Goal: Check status: Check status

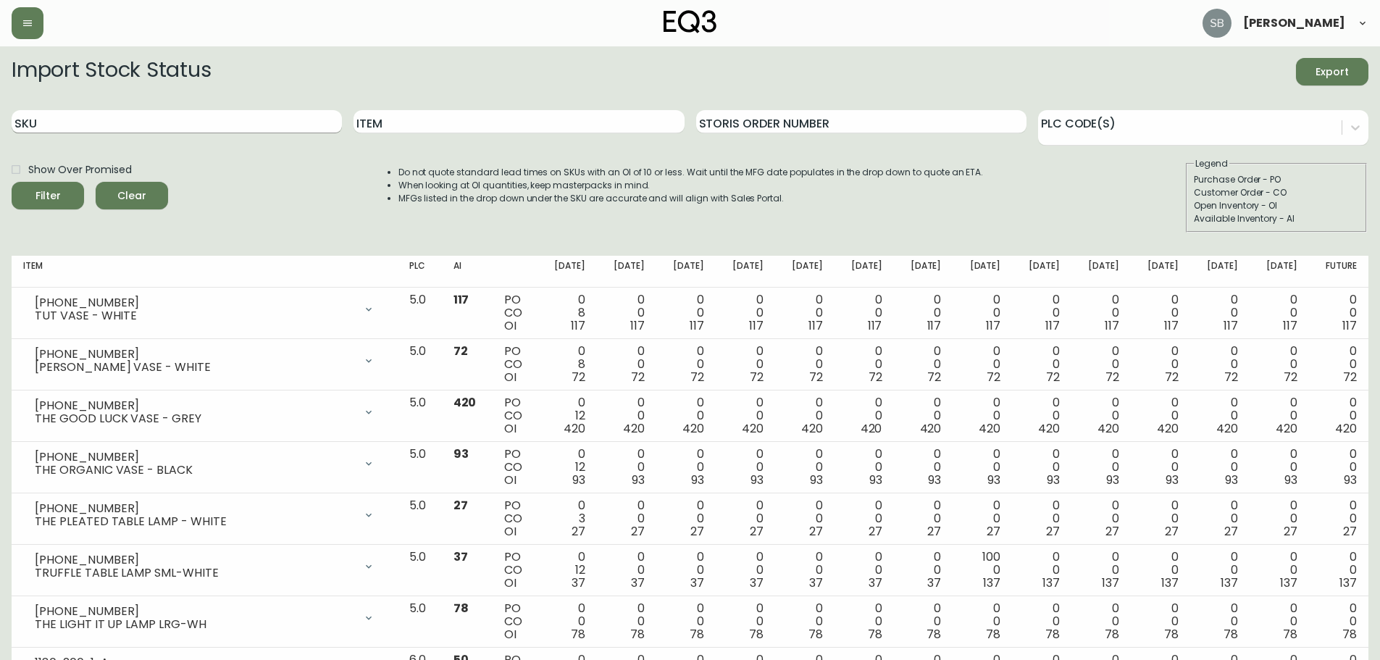
click at [103, 130] on input "SKU" at bounding box center [177, 121] width 330 height 23
paste input "[PHONE_NUMBER]"
type input "[PHONE_NUMBER]"
click at [12, 182] on button "Filter" at bounding box center [48, 196] width 72 height 28
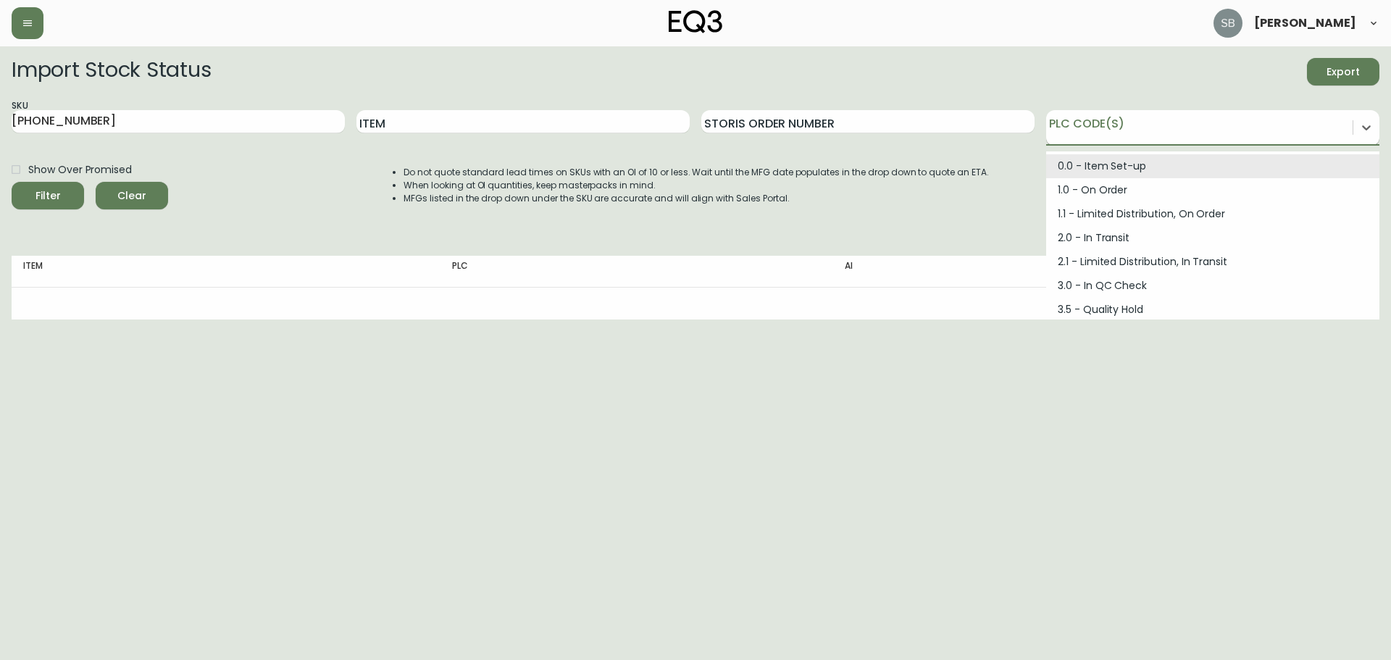
click at [1091, 134] on div at bounding box center [1199, 125] width 306 height 22
click at [948, 230] on div "Do not quote standard lead times on SKUs with an OI of 10 or less. Wait until t…" at bounding box center [682, 194] width 614 height 75
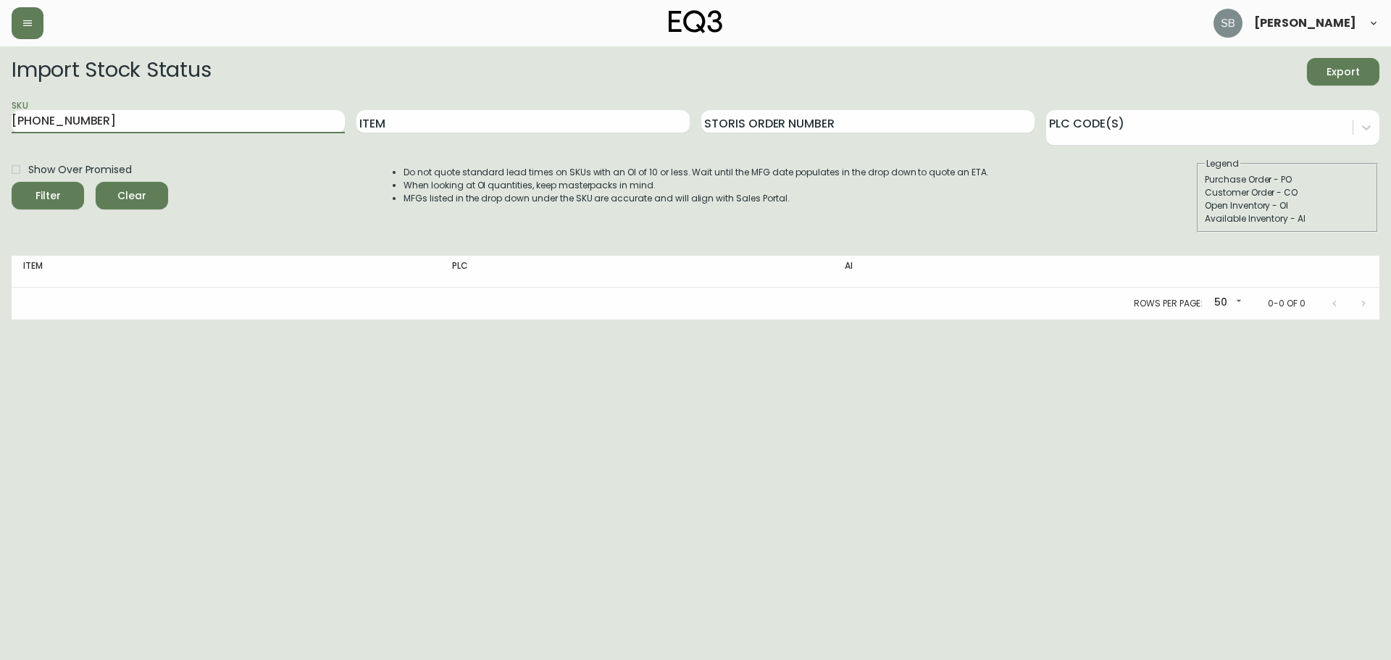
drag, startPoint x: 104, startPoint y: 122, endPoint x: -28, endPoint y: 121, distance: 131.9
click at [0, 121] on html "[PERSON_NAME] Import Stock Status Export SKU [PHONE_NUMBER] Item Storis Order N…" at bounding box center [695, 159] width 1391 height 319
paste input "[PHONE_NUMBER]"
type input "[PHONE_NUMBER]"
click at [12, 182] on button "Filter" at bounding box center [48, 196] width 72 height 28
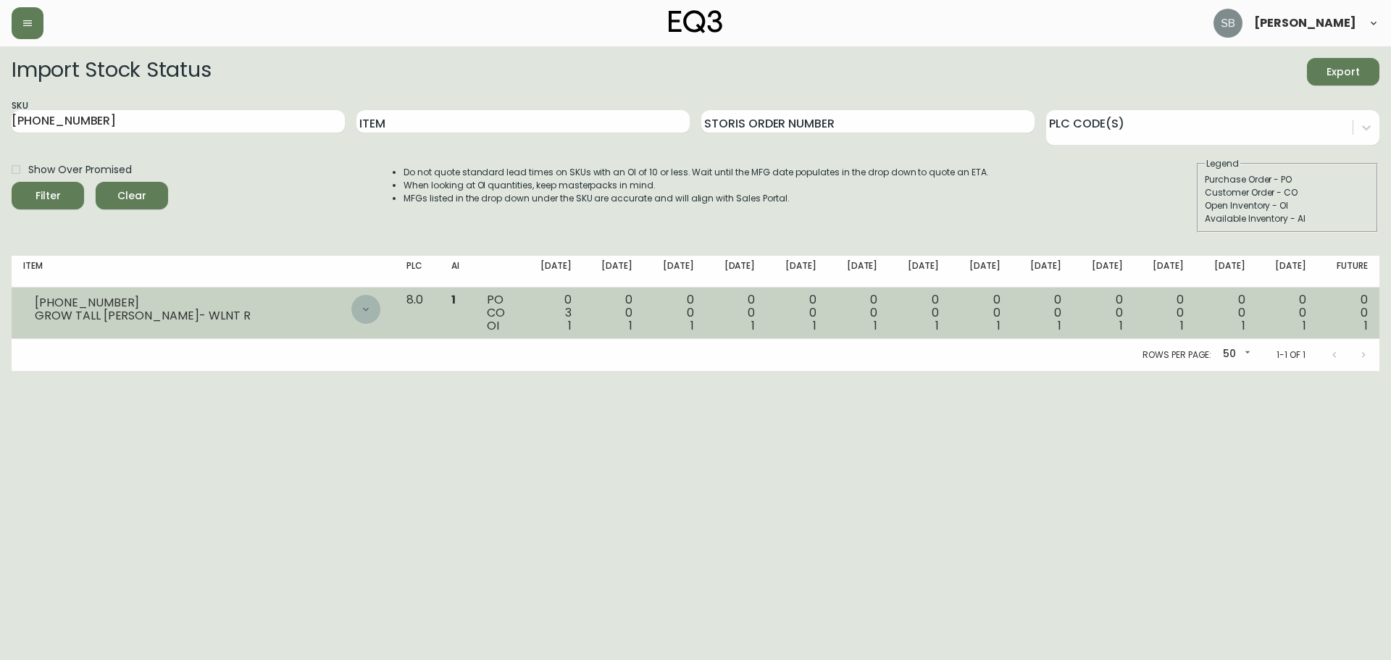
click at [372, 311] on icon at bounding box center [366, 310] width 12 height 12
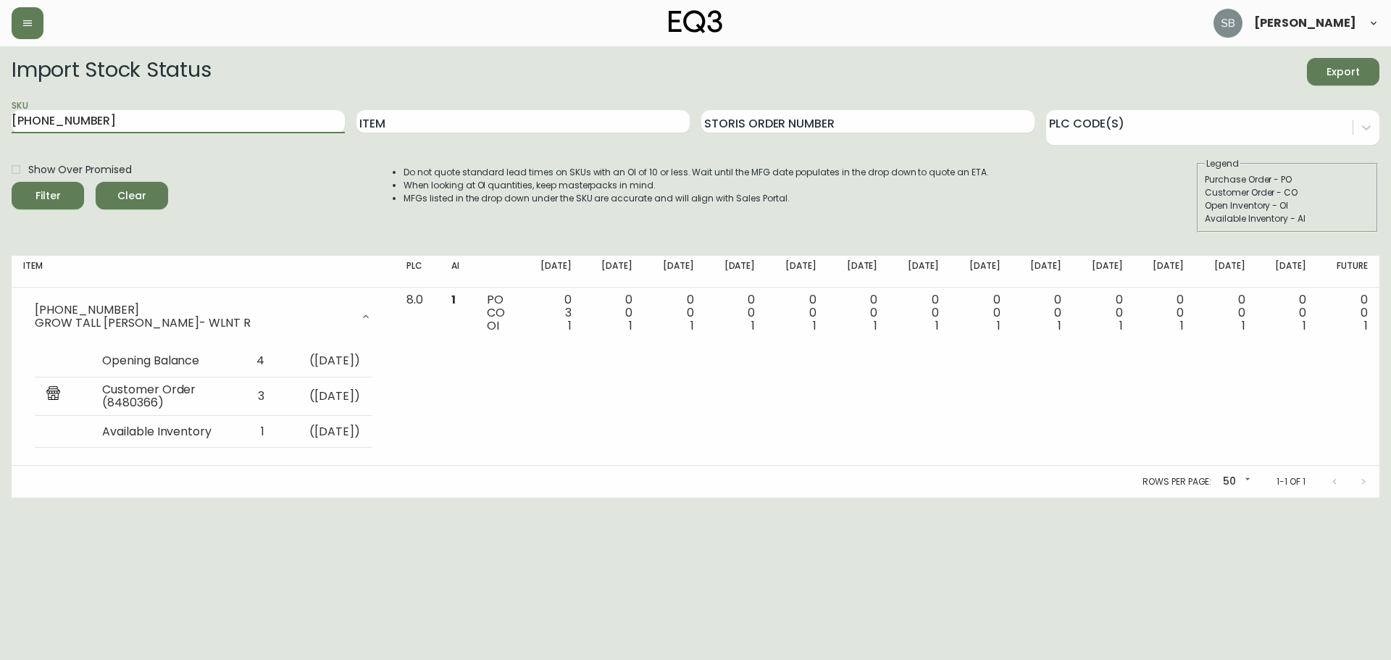
drag, startPoint x: 100, startPoint y: 121, endPoint x: -14, endPoint y: 125, distance: 114.5
click at [0, 125] on html "[PERSON_NAME] Import Stock Status Export SKU [PHONE_NUMBER] Item Storis Order N…" at bounding box center [695, 249] width 1391 height 498
paste input "[PHONE_NUMBER]"
type input "[PHONE_NUMBER]"
click at [12, 182] on button "Filter" at bounding box center [48, 196] width 72 height 28
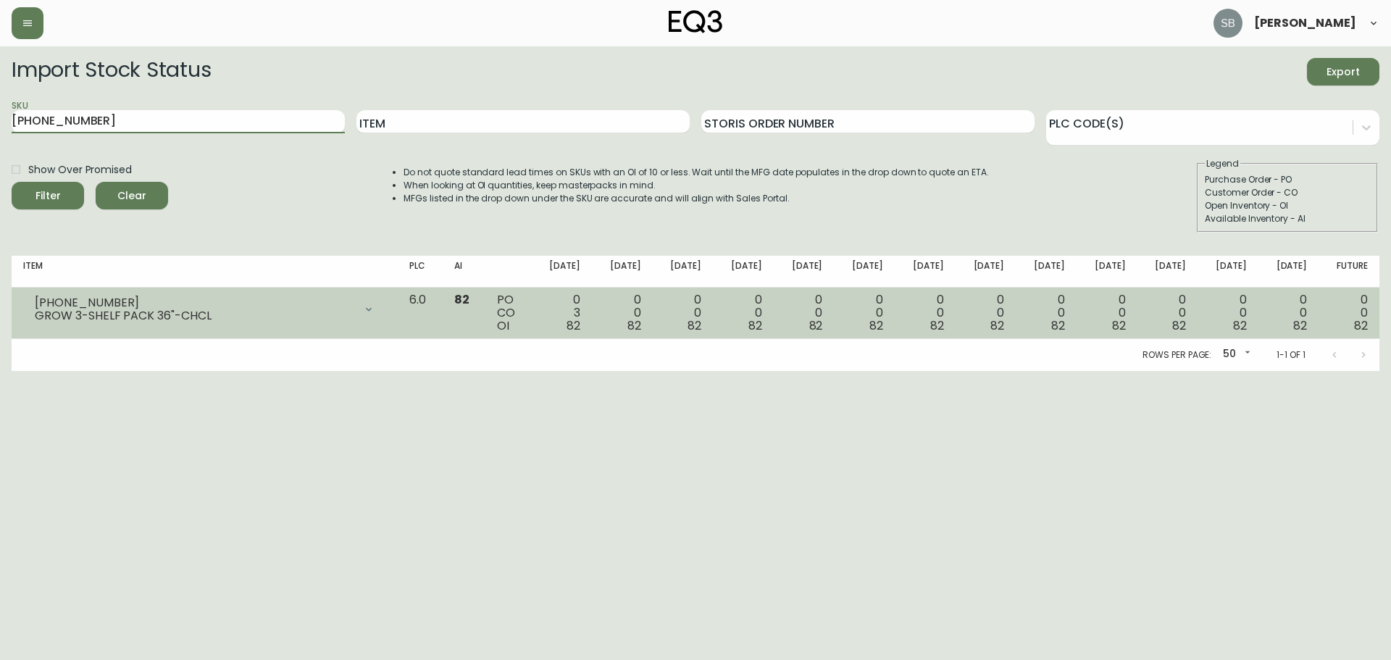
click at [383, 306] on div at bounding box center [368, 309] width 29 height 29
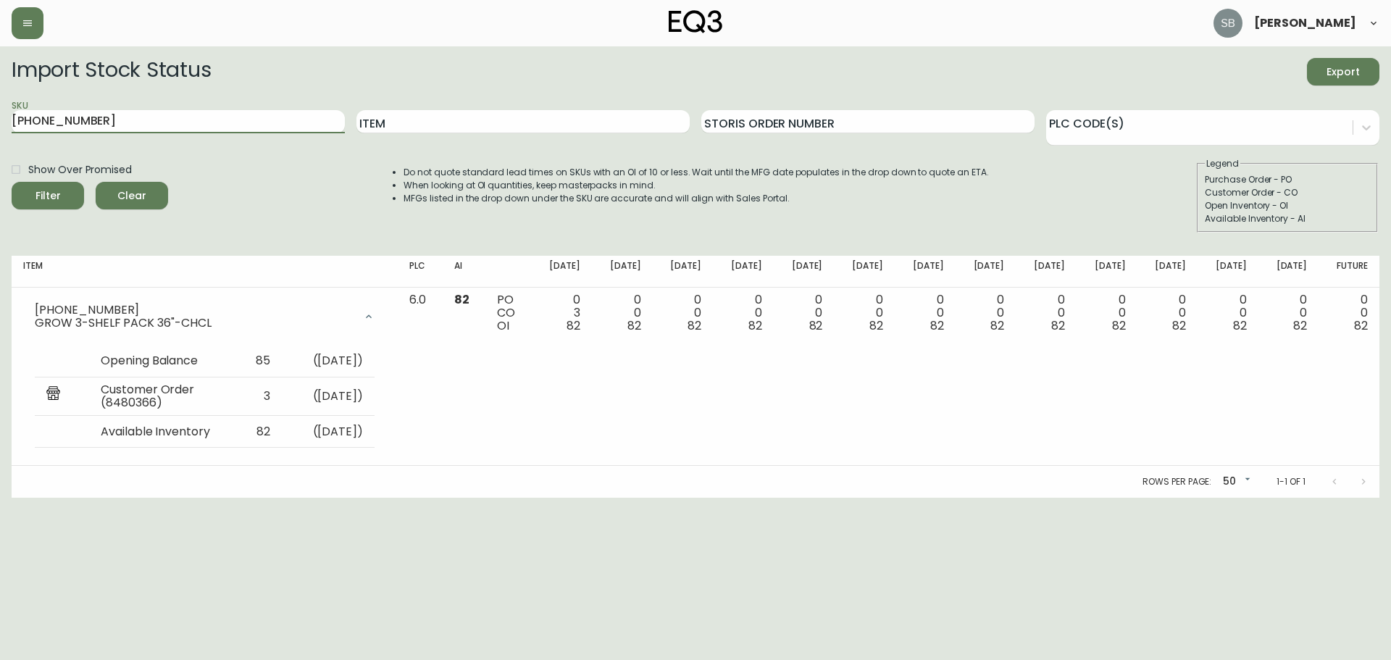
drag, startPoint x: 98, startPoint y: 118, endPoint x: -14, endPoint y: 124, distance: 111.7
click at [0, 124] on html "[PERSON_NAME] Import Stock Status Export SKU [PHONE_NUMBER] Item Storis Order N…" at bounding box center [695, 249] width 1391 height 498
paste input "[PHONE_NUMBER]"
type input "[PHONE_NUMBER]"
click at [12, 182] on button "Filter" at bounding box center [48, 196] width 72 height 28
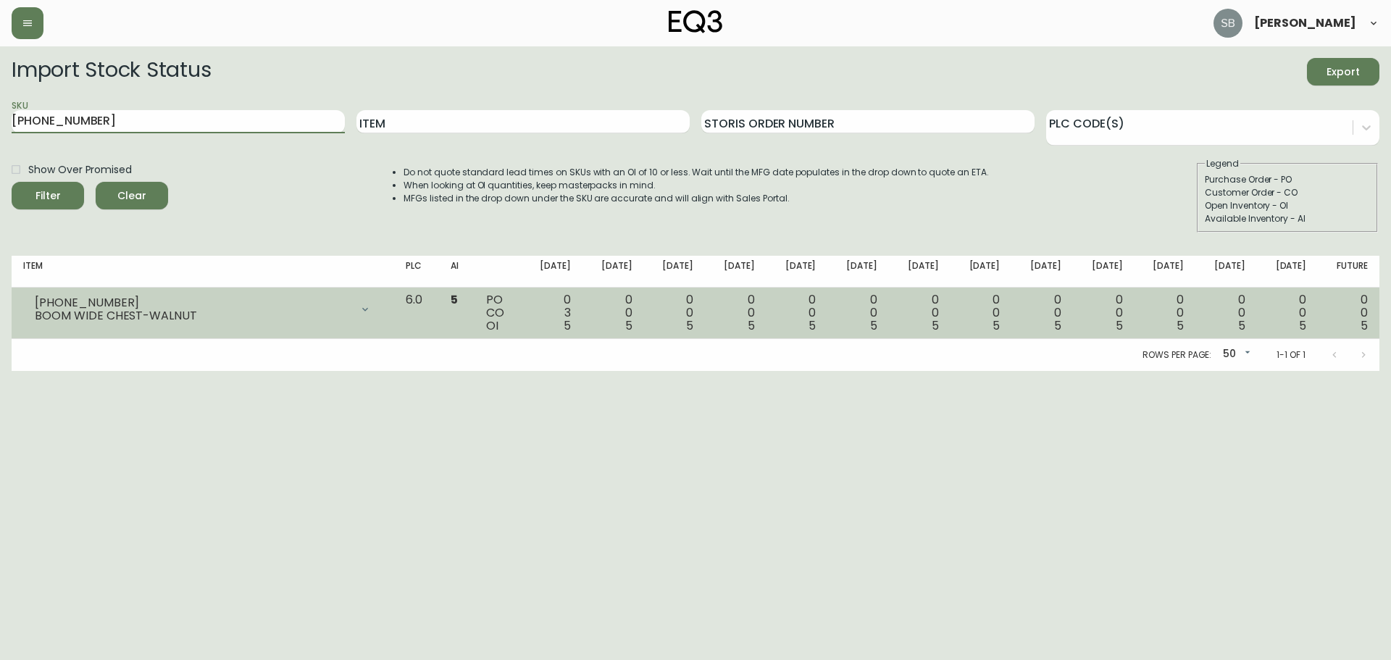
click at [371, 308] on icon at bounding box center [365, 310] width 12 height 12
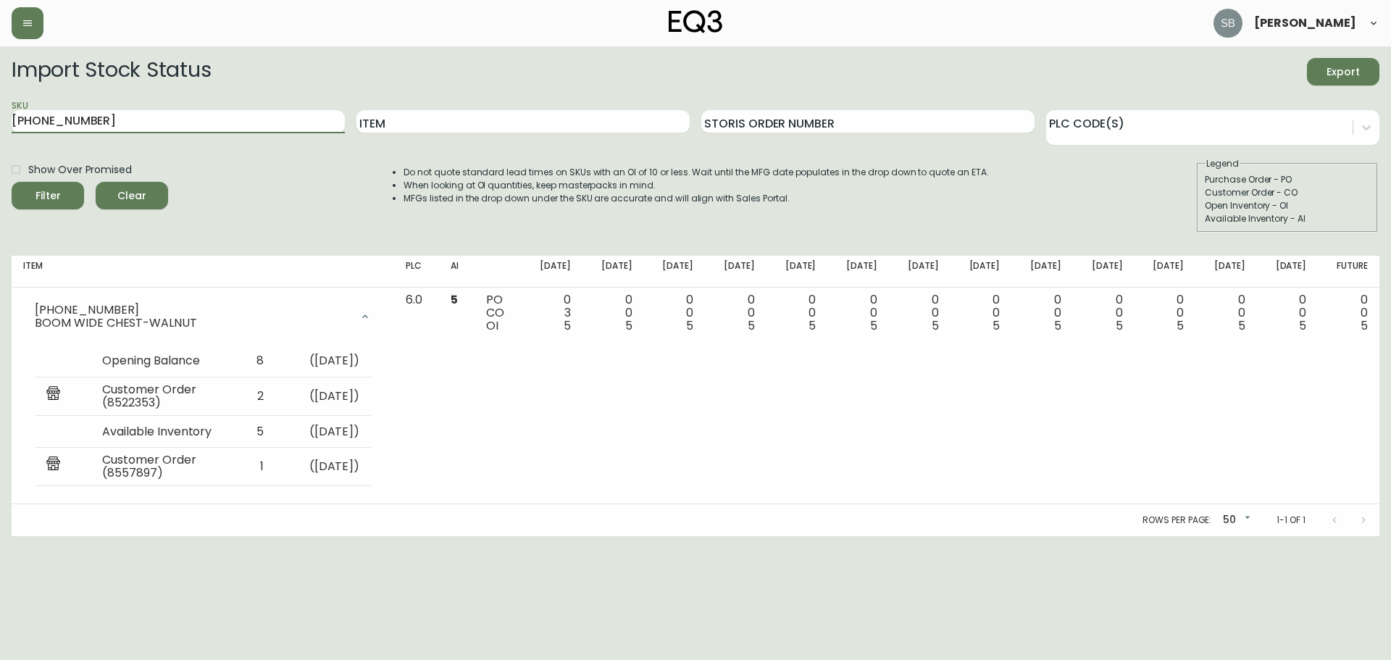
drag, startPoint x: 109, startPoint y: 117, endPoint x: -25, endPoint y: 114, distance: 133.3
click at [0, 114] on html "[PERSON_NAME] Import Stock Status Export SKU [PHONE_NUMBER] Item Storis Order N…" at bounding box center [695, 268] width 1391 height 536
paste input "[PHONE_NUMBER]"
click at [12, 182] on button "Filter" at bounding box center [48, 196] width 72 height 28
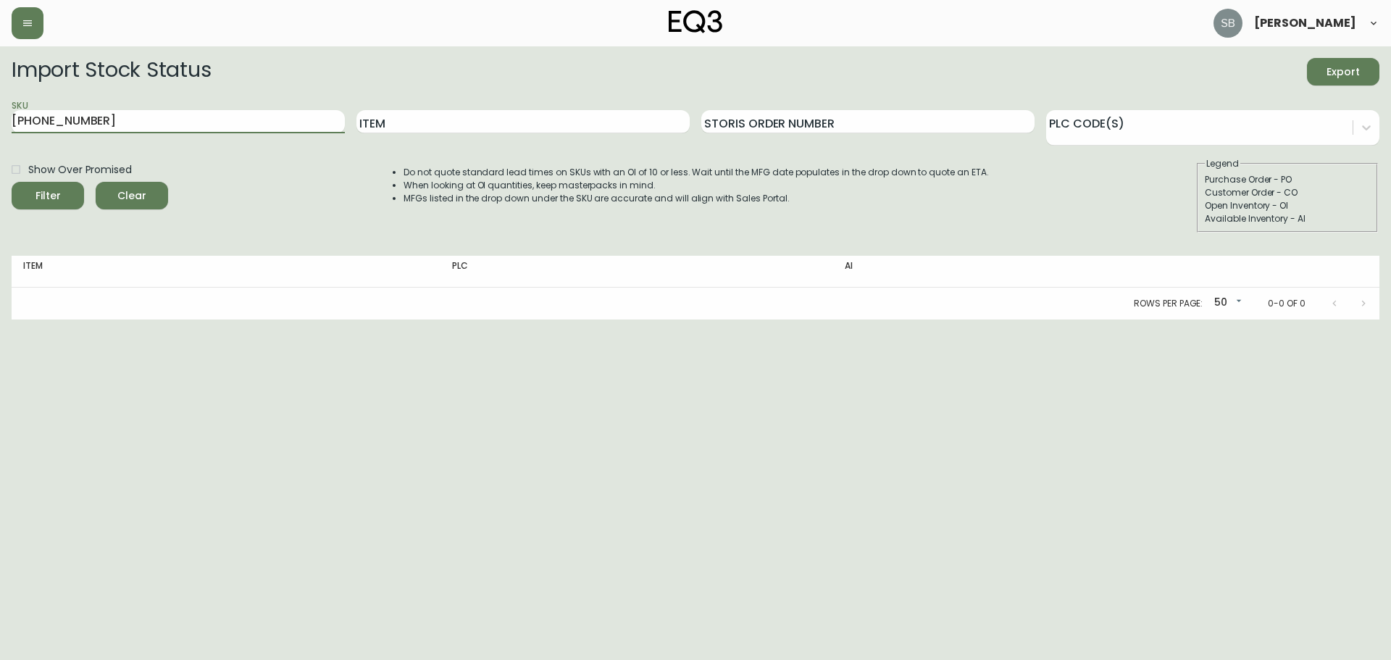
drag, startPoint x: 61, startPoint y: 124, endPoint x: -38, endPoint y: 122, distance: 99.3
click at [0, 122] on html "[PERSON_NAME] Import Stock Status Export SKU [PHONE_NUMBER] Item Storis Order N…" at bounding box center [695, 159] width 1391 height 319
type input "boom"
click at [12, 182] on button "Filter" at bounding box center [48, 196] width 72 height 28
drag, startPoint x: 122, startPoint y: 127, endPoint x: -55, endPoint y: 130, distance: 177.5
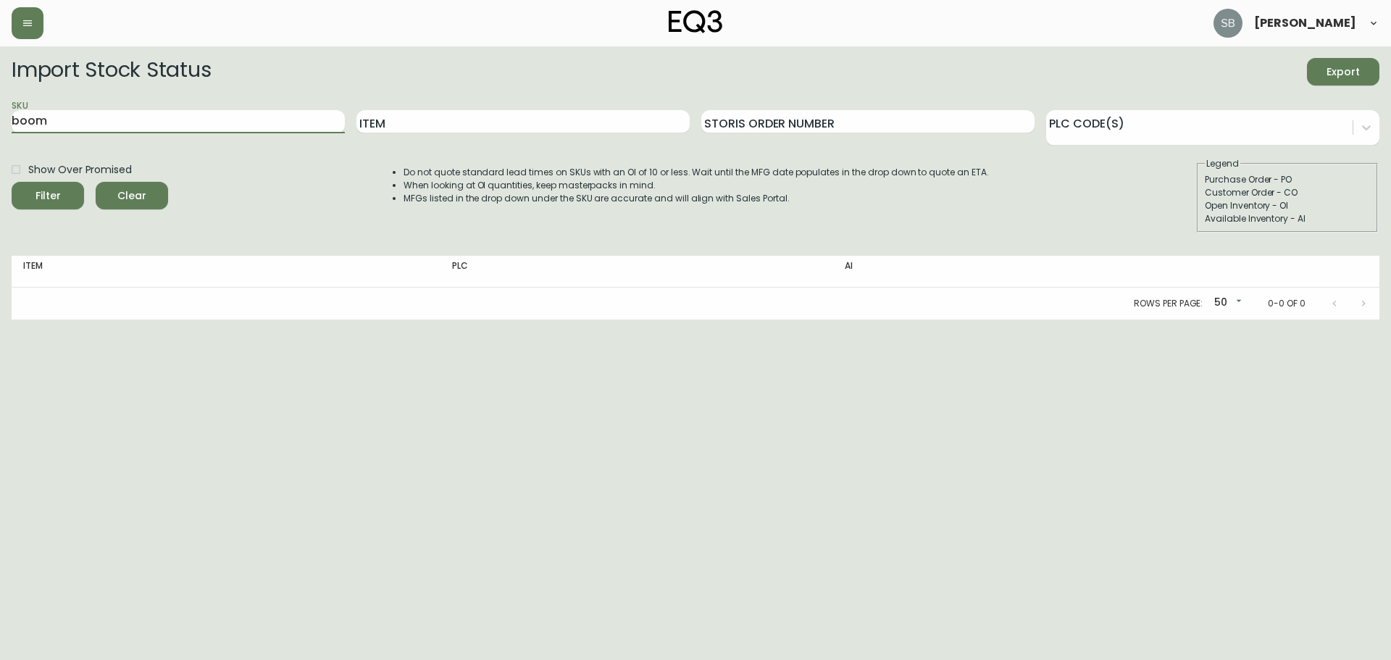
click at [0, 130] on html "[PERSON_NAME] Import Stock Status Export SKU boom Item Storis Order Number PLC …" at bounding box center [695, 159] width 1391 height 319
click at [130, 198] on span "Clear" at bounding box center [131, 196] width 49 height 18
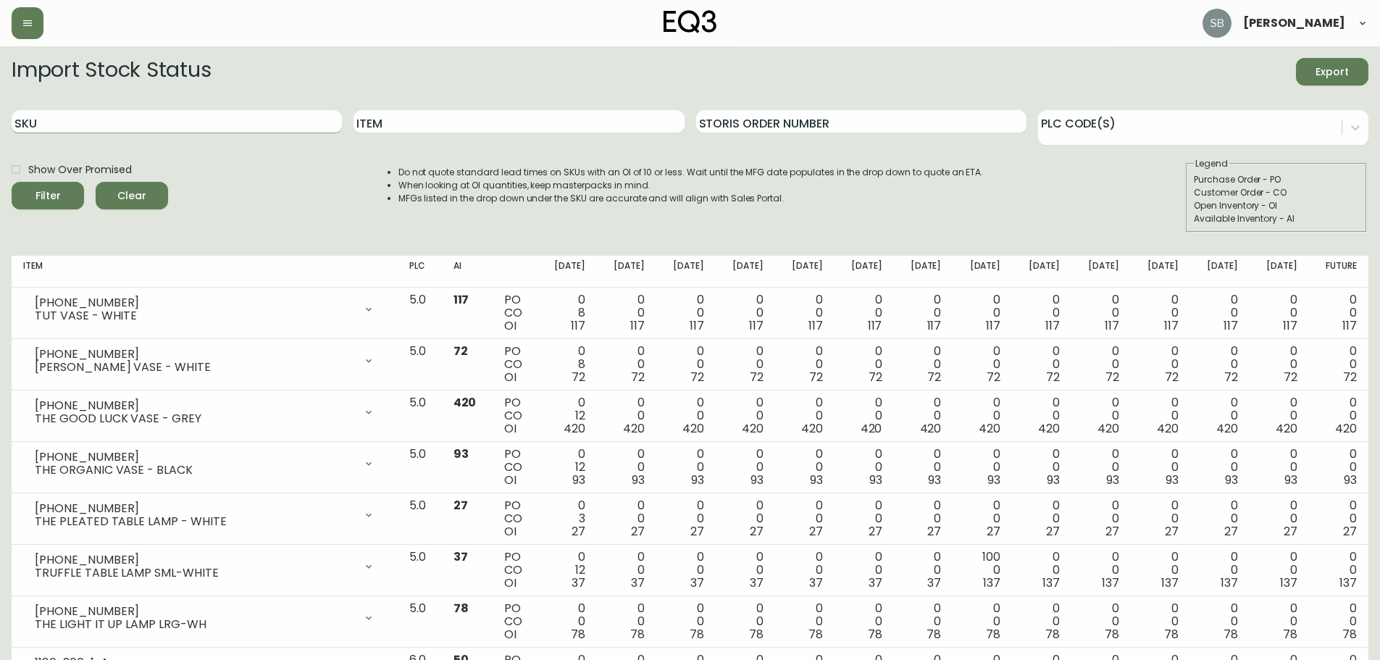
click at [60, 125] on input "SKU" at bounding box center [177, 121] width 330 height 23
click at [451, 121] on input "Item" at bounding box center [519, 121] width 330 height 23
type input "boom"
click at [12, 182] on button "Filter" at bounding box center [48, 196] width 72 height 28
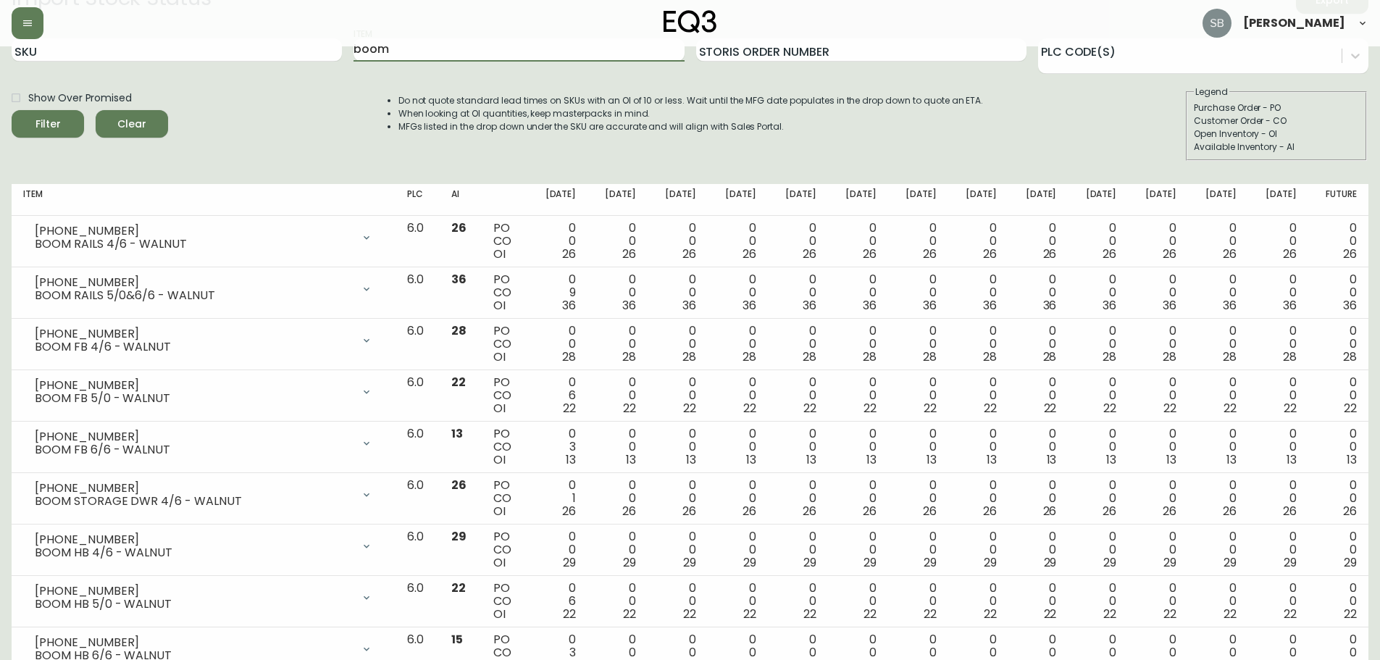
scroll to position [69, 0]
click at [1070, 67] on div at bounding box center [1190, 57] width 304 height 22
click at [315, 143] on div "Show Over Promised Filter Clear Do not quote standard lead times on SKUs with a…" at bounding box center [690, 125] width 1357 height 75
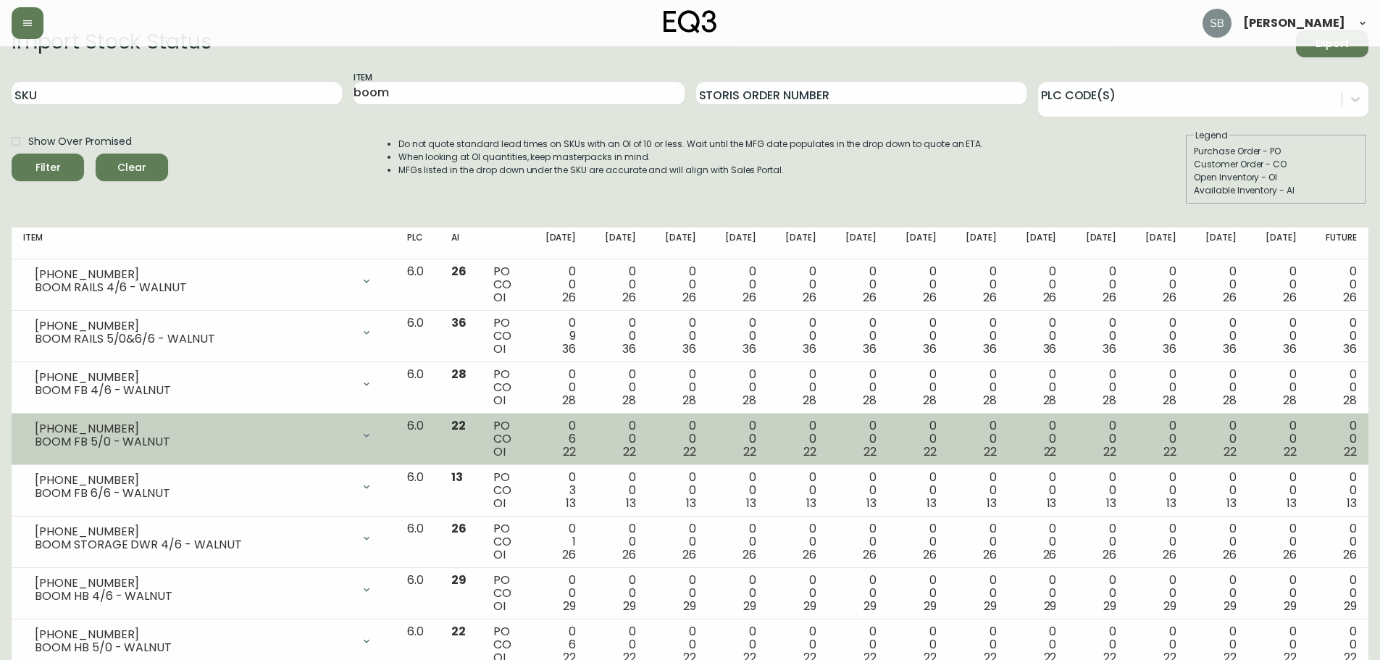
scroll to position [0, 0]
